Goal: Information Seeking & Learning: Learn about a topic

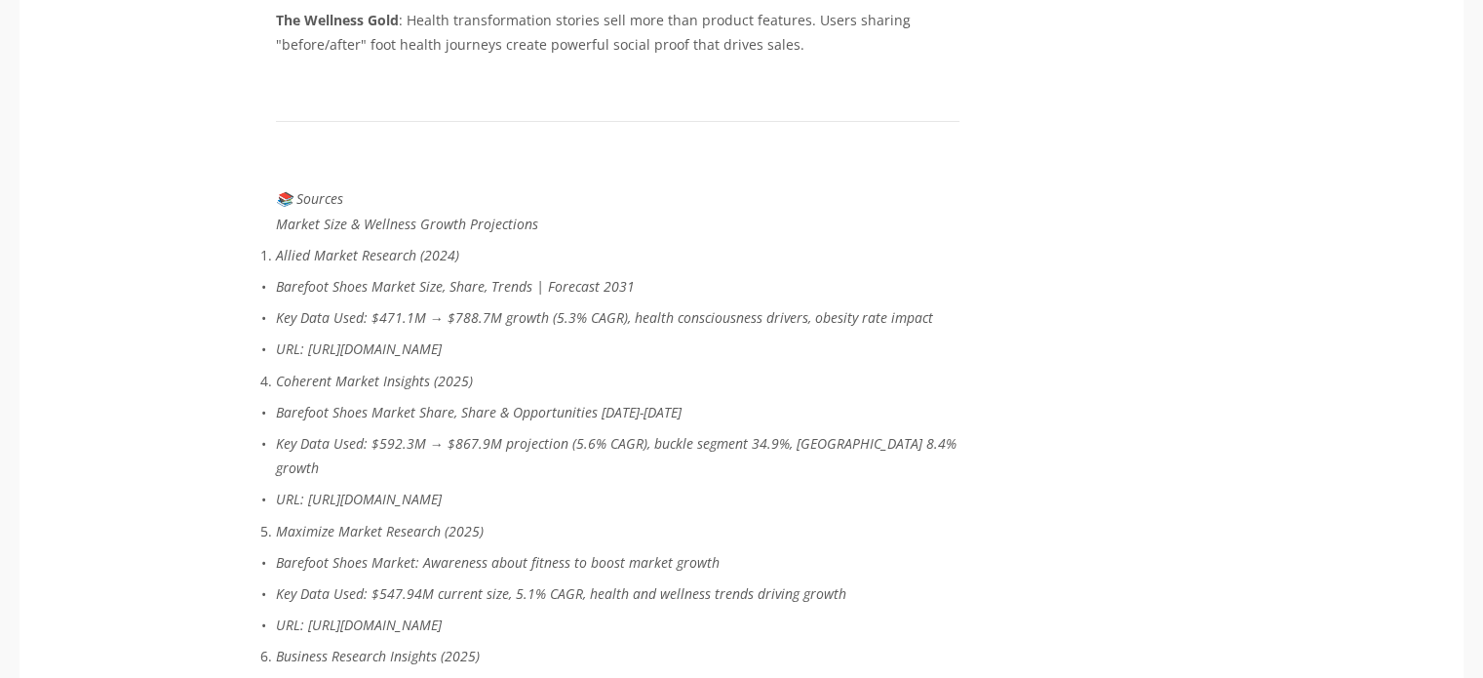
scroll to position [7349, 0]
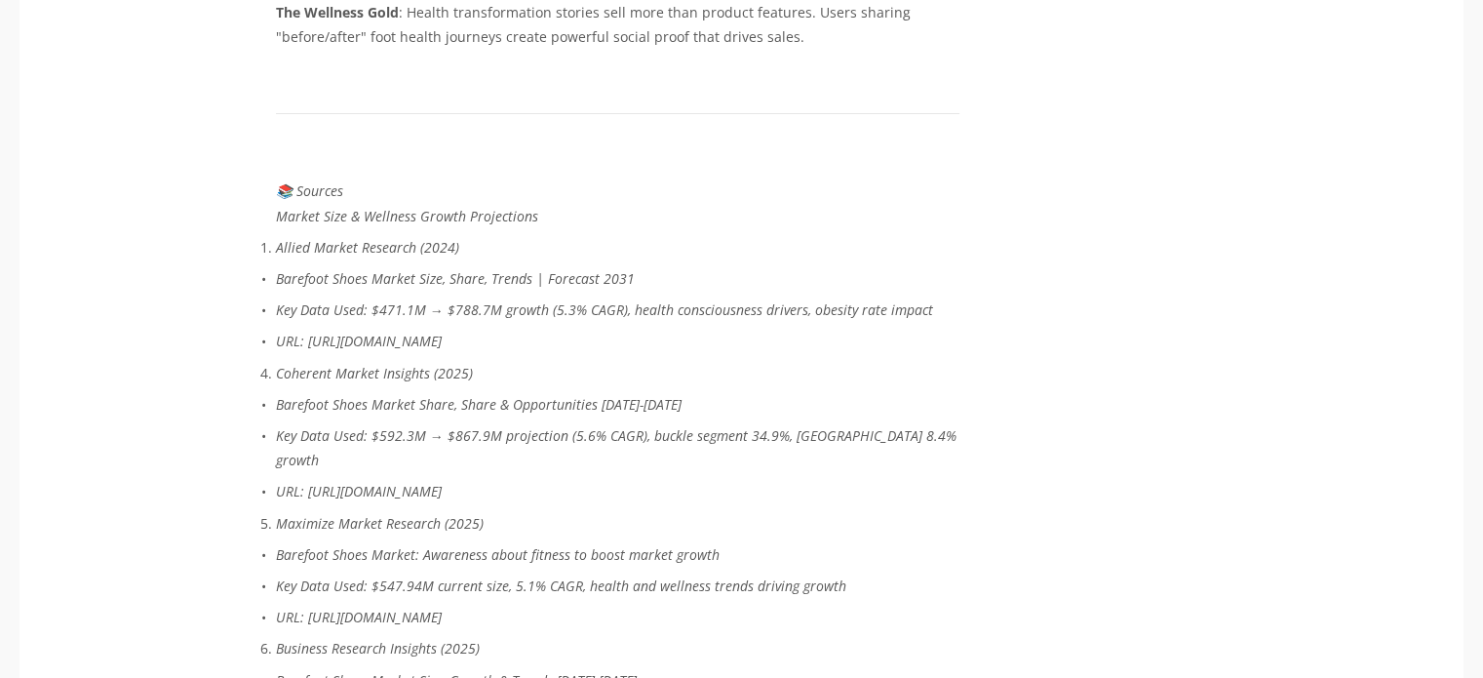
click at [454, 269] on em "Barefoot Shoes Market Size, Share, Trends | Forecast 2031" at bounding box center [455, 278] width 359 height 19
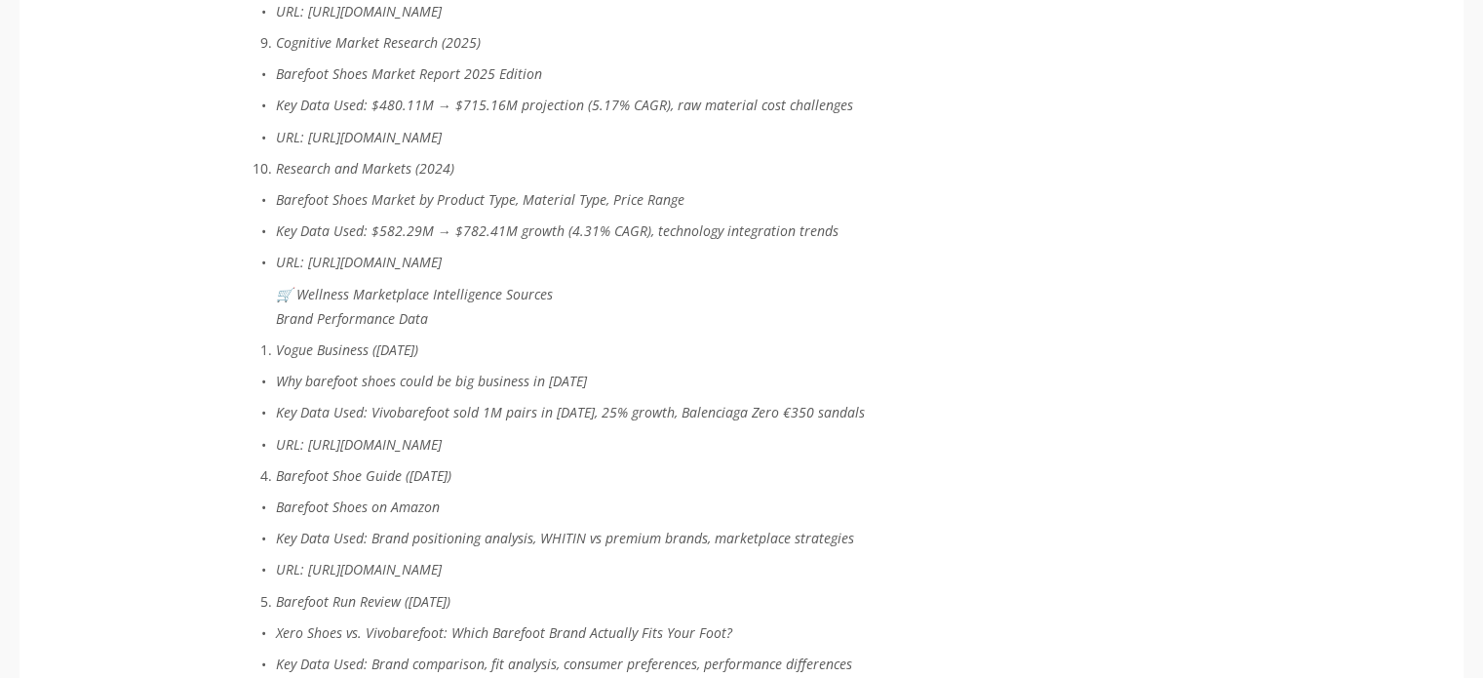
scroll to position [8356, 0]
drag, startPoint x: 305, startPoint y: 400, endPoint x: 896, endPoint y: 393, distance: 591.1
click at [896, 432] on p "URL: [URL][DOMAIN_NAME]" at bounding box center [618, 444] width 684 height 24
copy em "[URL][DOMAIN_NAME]"
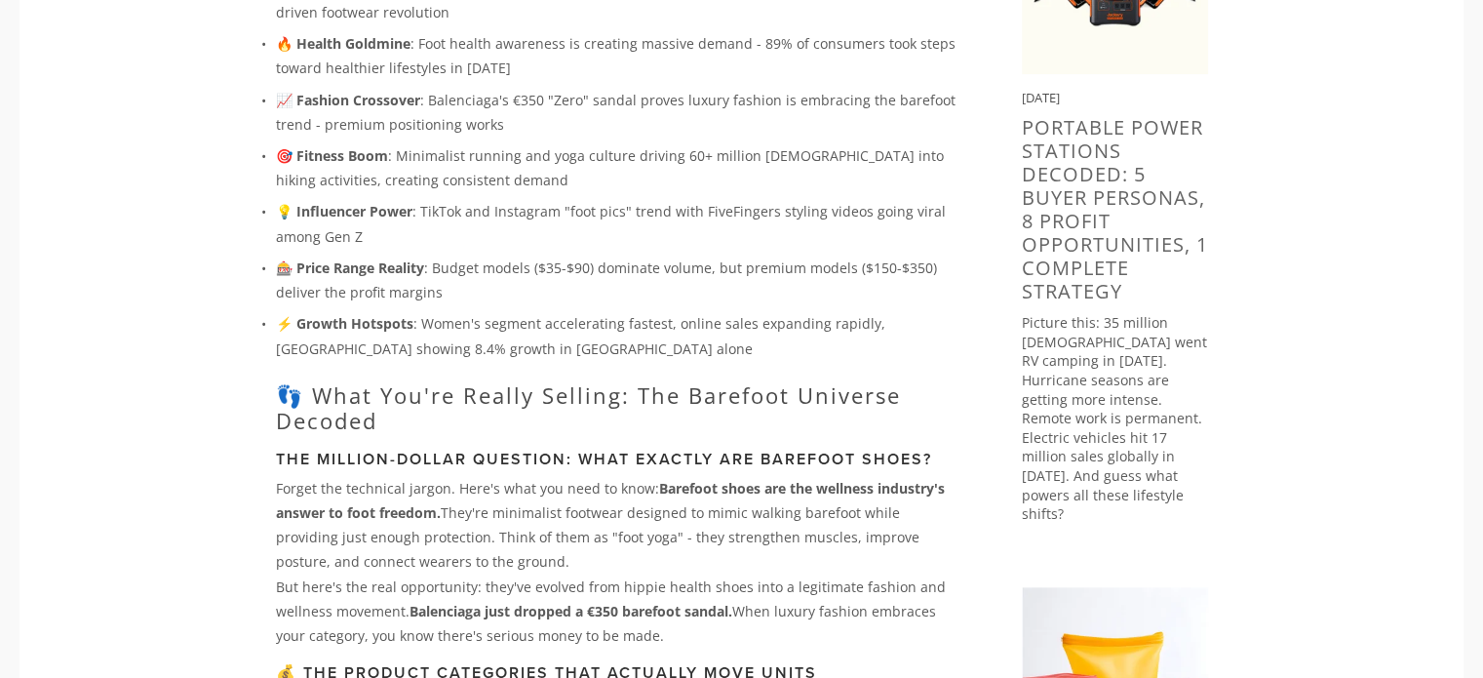
scroll to position [0, 0]
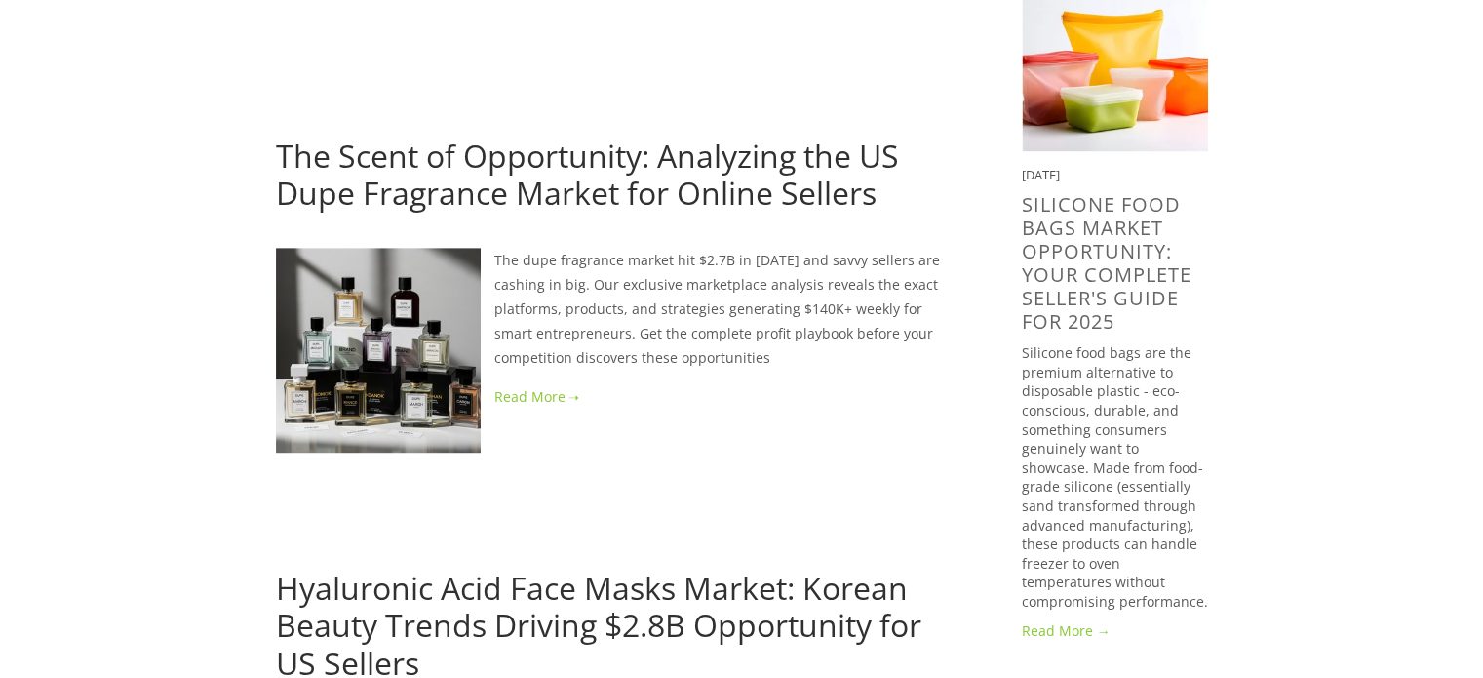
scroll to position [589, 0]
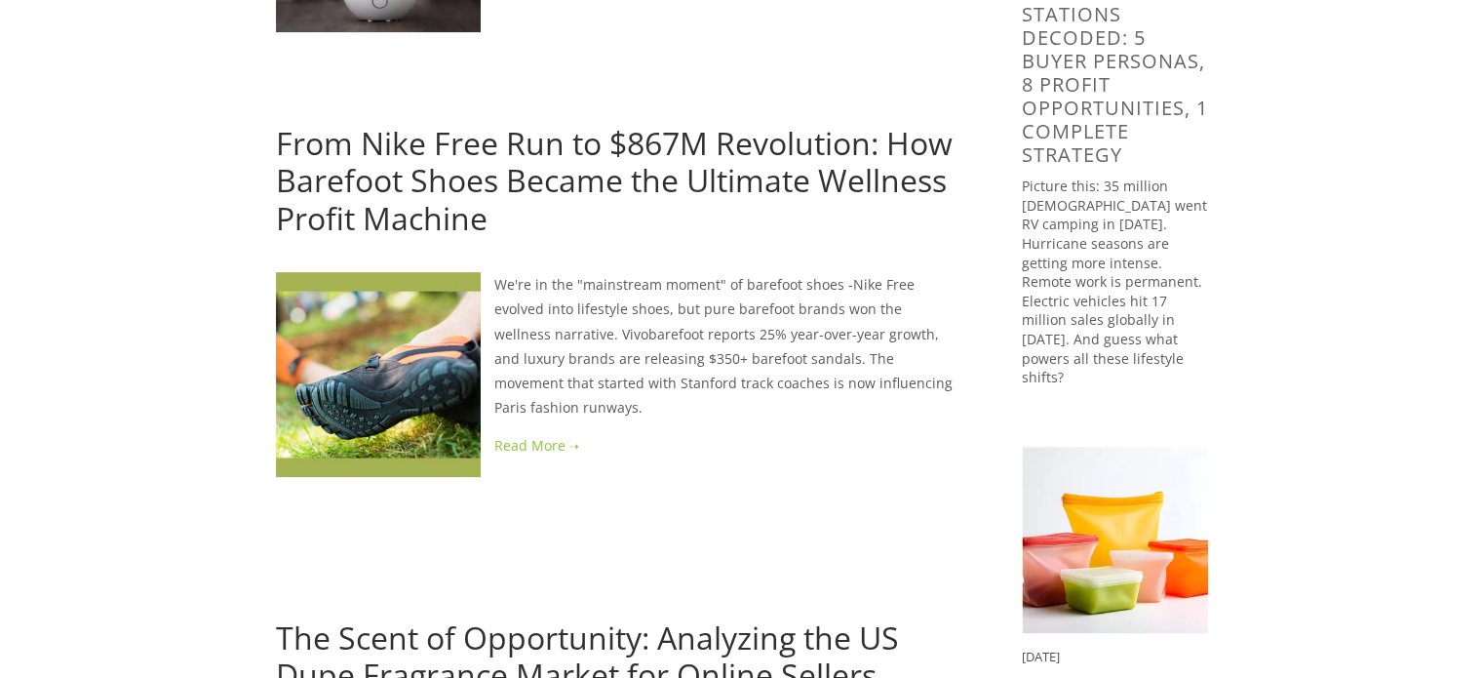
click at [623, 182] on link "From Nike Free Run to $867M Revolution: How Barefoot Shoes Became the Ultimate …" at bounding box center [614, 180] width 677 height 117
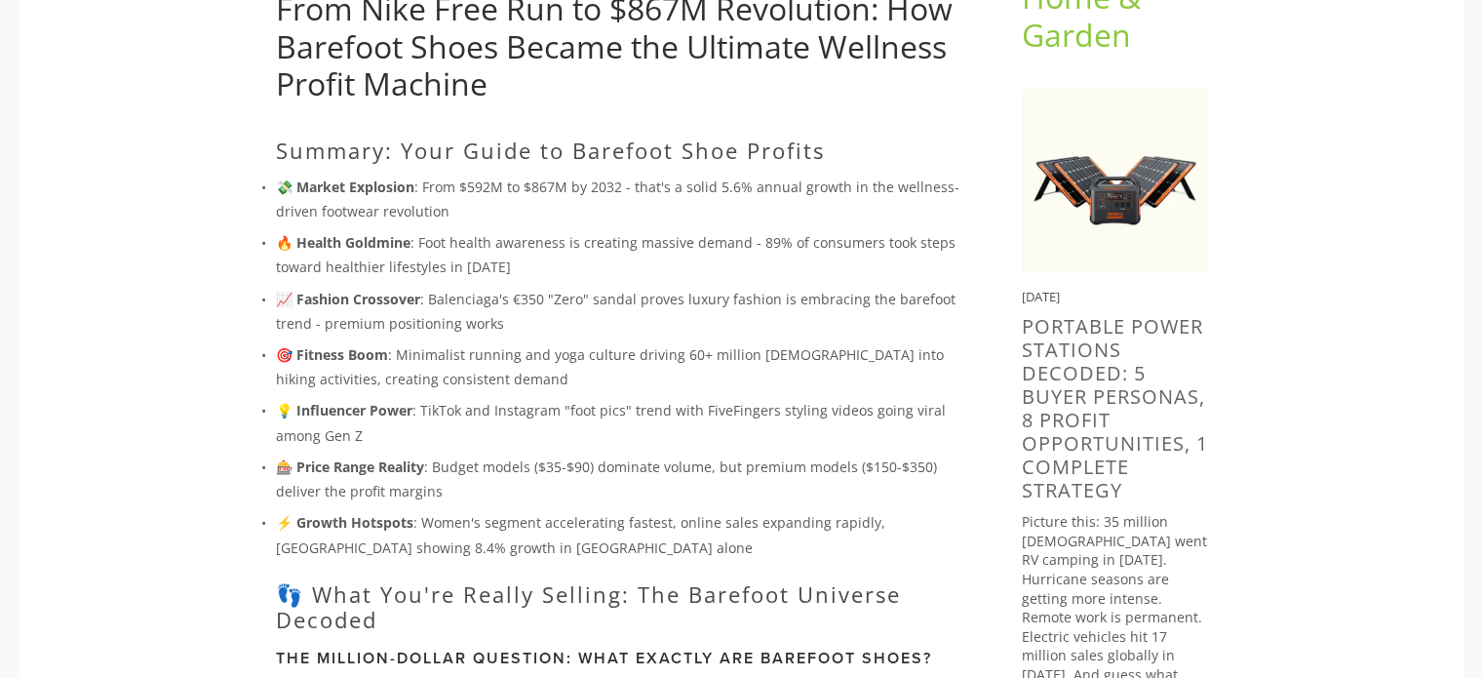
scroll to position [273, 0]
